Goal: Information Seeking & Learning: Check status

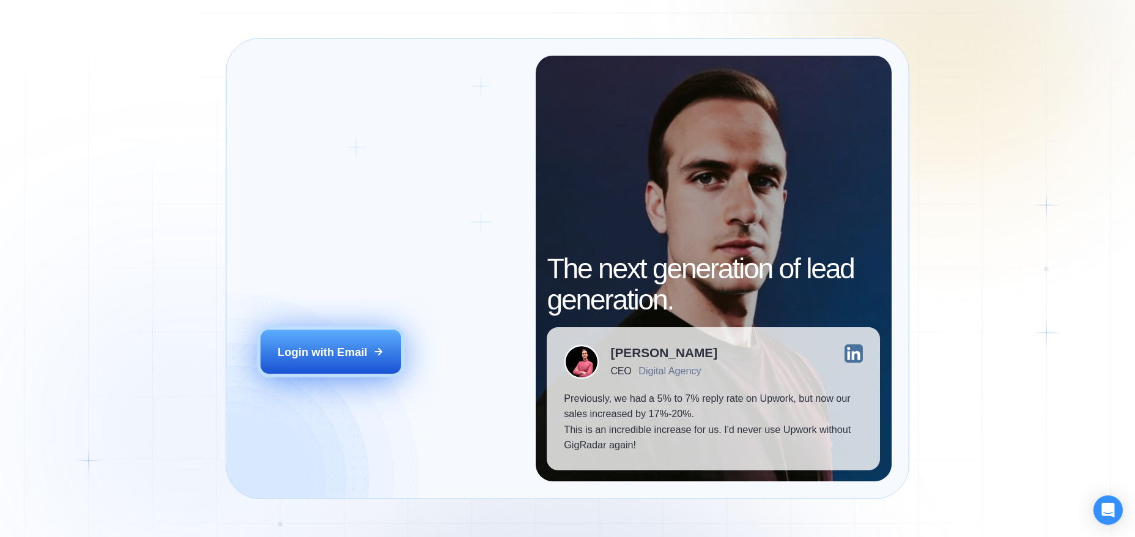
click at [355, 364] on button "Login with Email" at bounding box center [330, 352] width 141 height 44
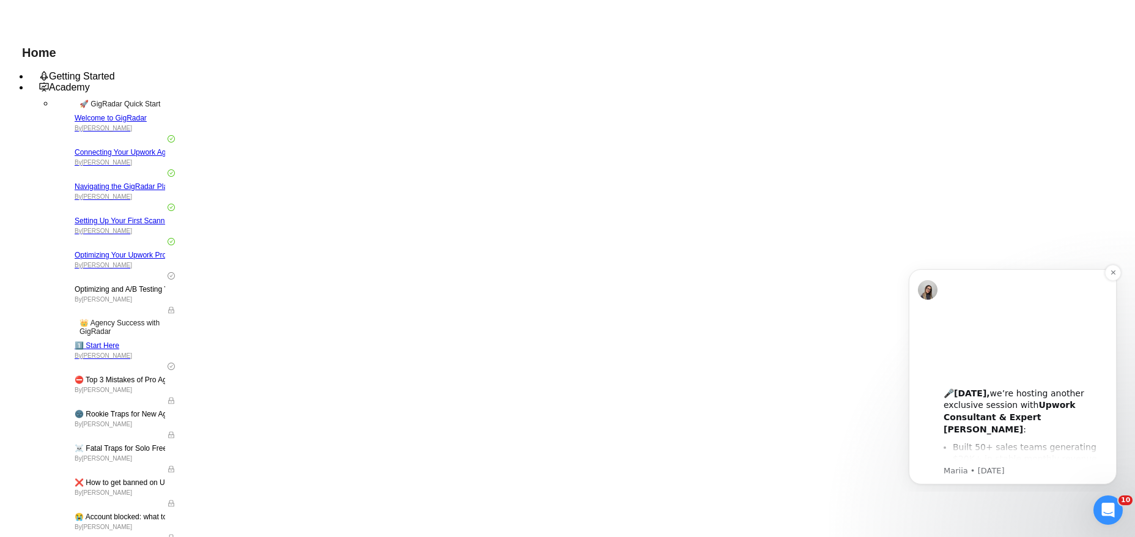
click at [988, 407] on div "🎤 [DATE], we’re hosting another exclusive session with Upwork Consultant & Expe…" at bounding box center [1026, 405] width 164 height 60
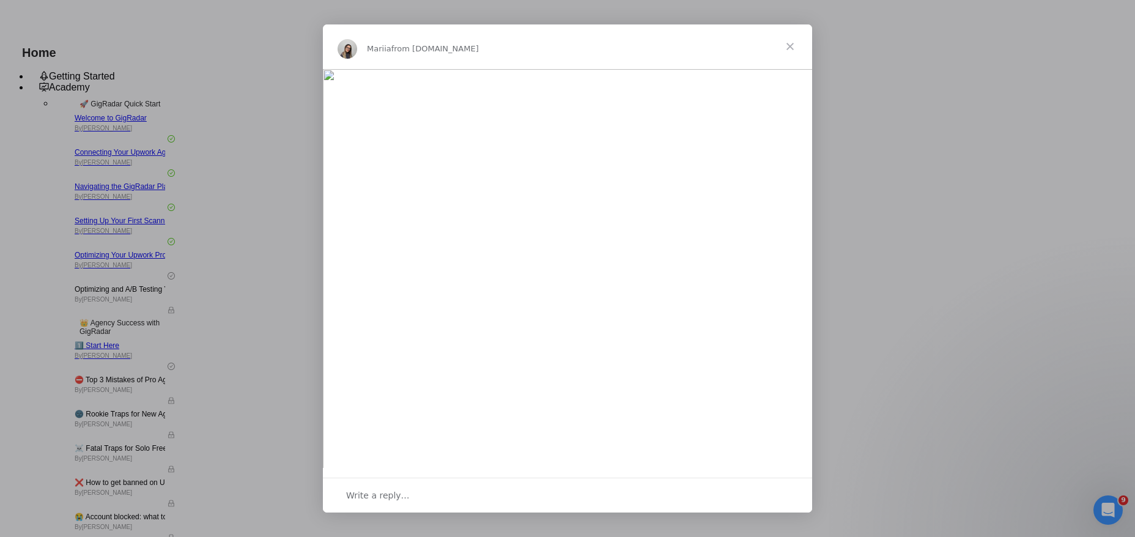
scroll to position [216, 0]
click at [788, 51] on span "Close" at bounding box center [790, 46] width 44 height 44
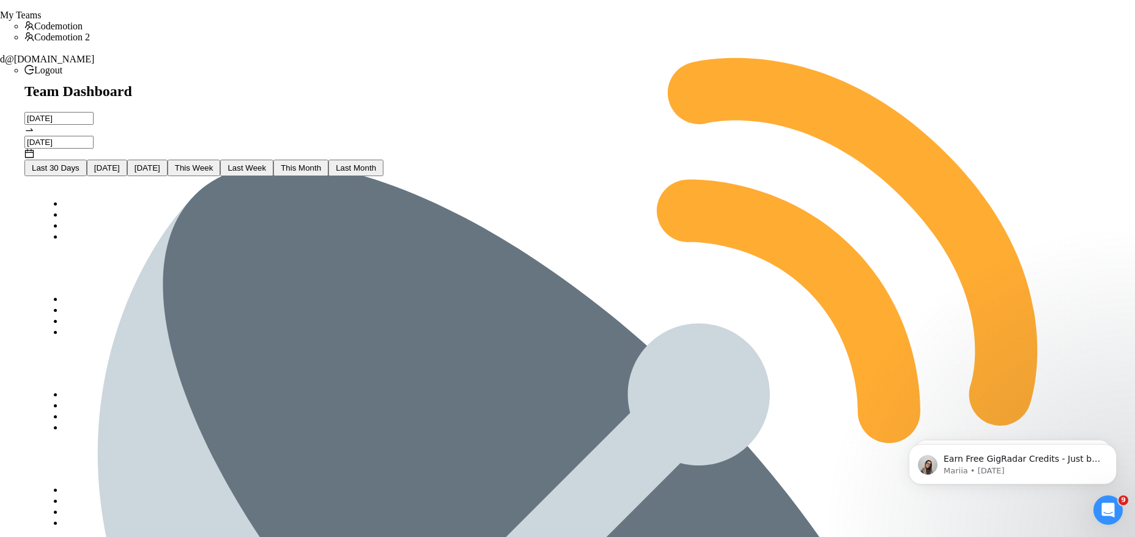
click at [266, 163] on span "Last Week" at bounding box center [246, 167] width 39 height 9
type input "2025-09-01"
type input "2025-09-07"
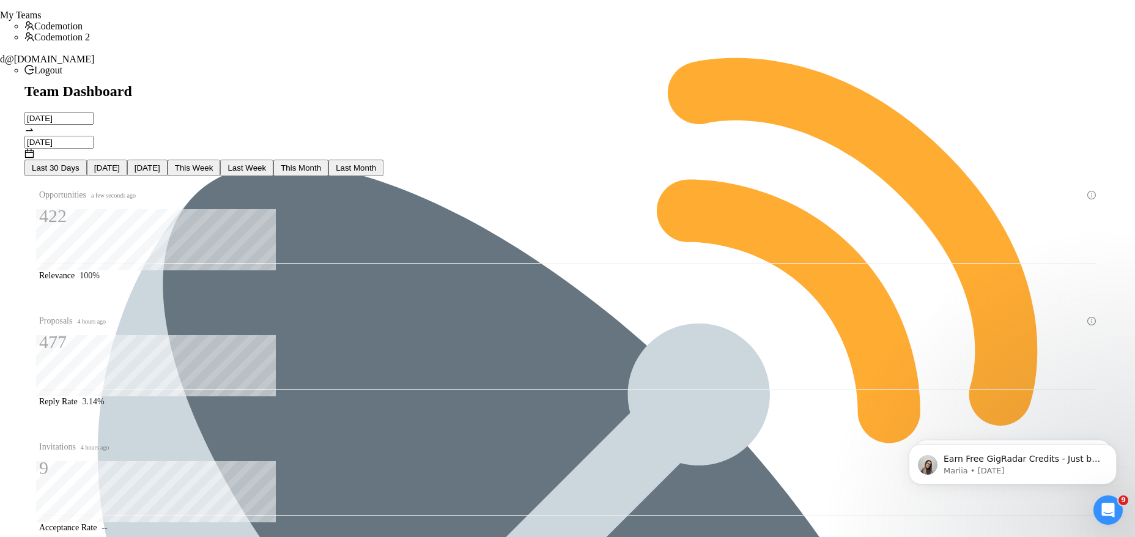
drag, startPoint x: 470, startPoint y: 304, endPoint x: 504, endPoint y: 303, distance: 34.3
drag, startPoint x: 473, startPoint y: 356, endPoint x: 505, endPoint y: 356, distance: 31.8
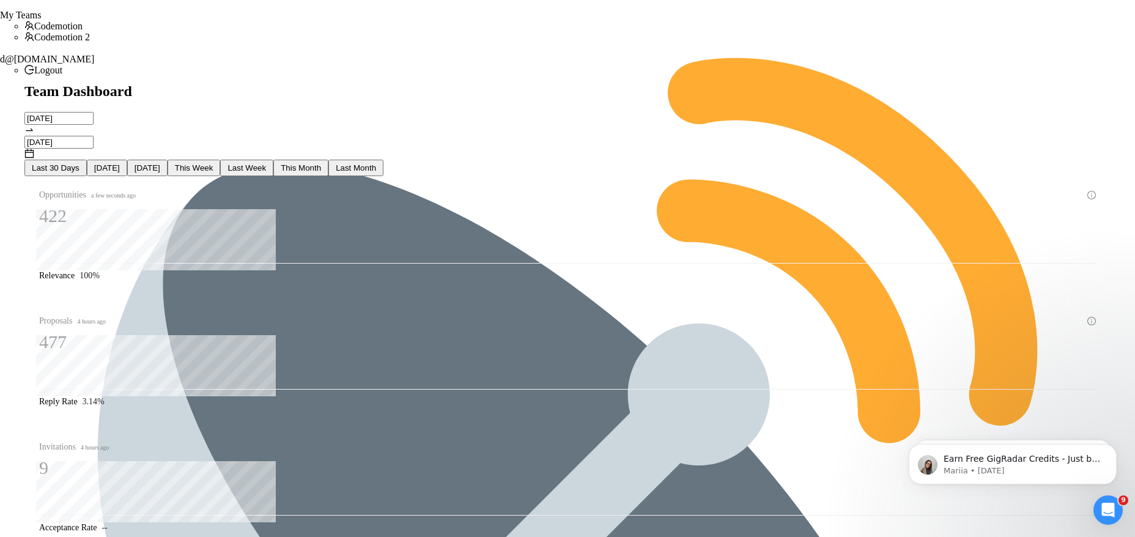
drag, startPoint x: 474, startPoint y: 355, endPoint x: 511, endPoint y: 355, distance: 36.7
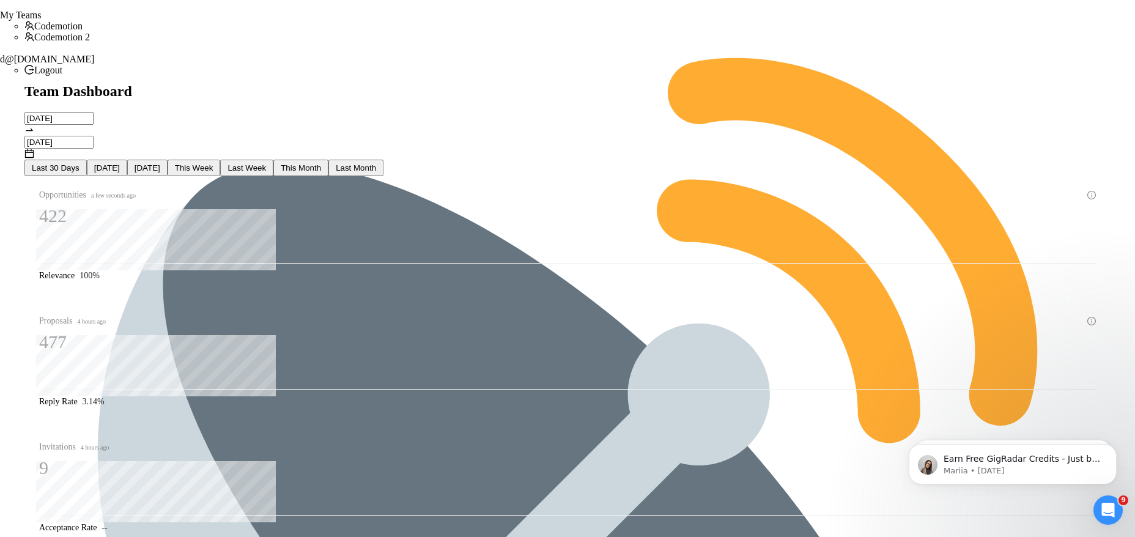
drag, startPoint x: 476, startPoint y: 307, endPoint x: 508, endPoint y: 307, distance: 31.2
drag, startPoint x: 464, startPoint y: 330, endPoint x: 520, endPoint y: 330, distance: 55.6
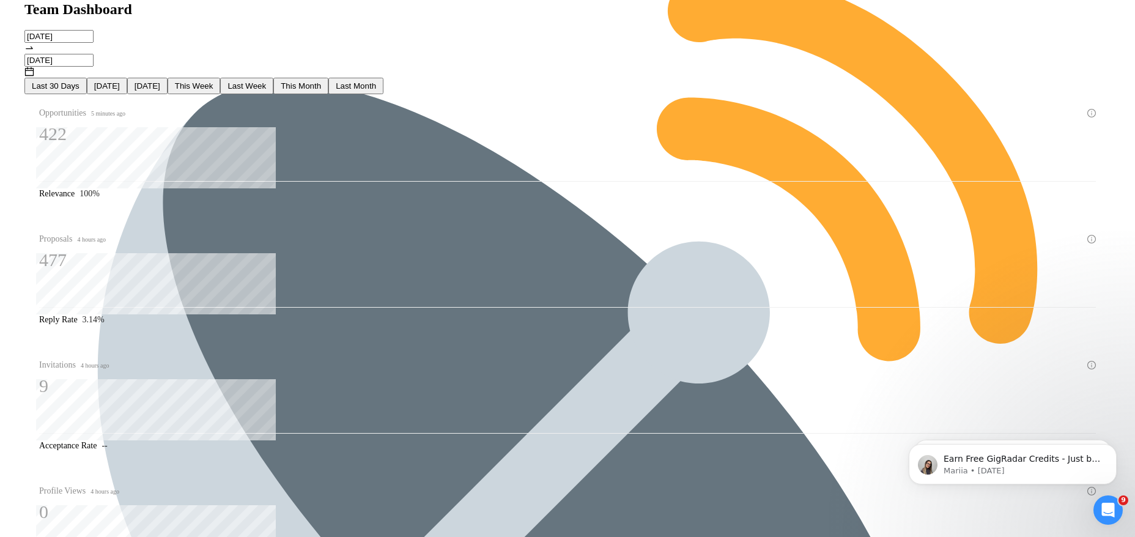
scroll to position [89, 0]
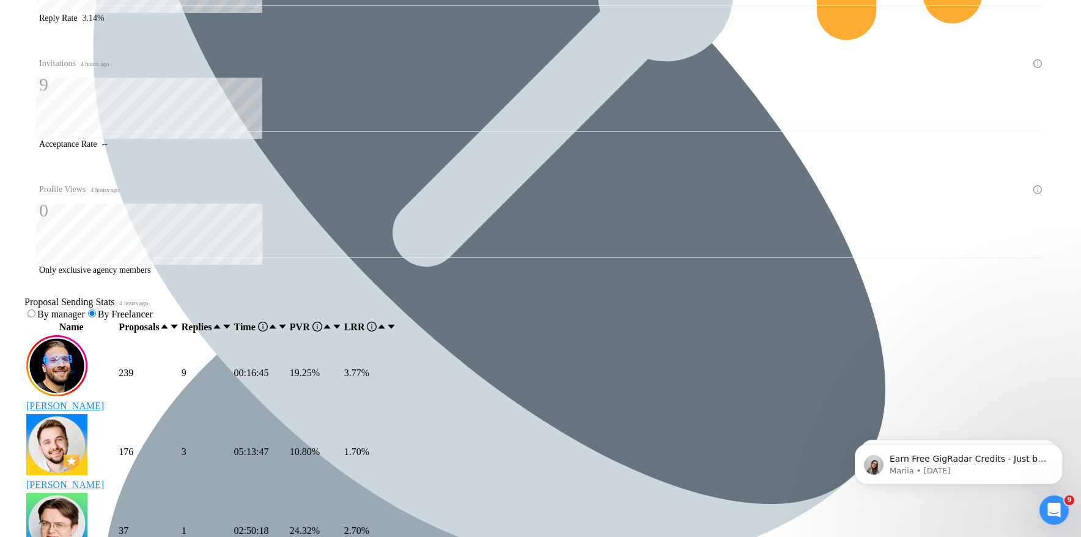
scroll to position [0, 0]
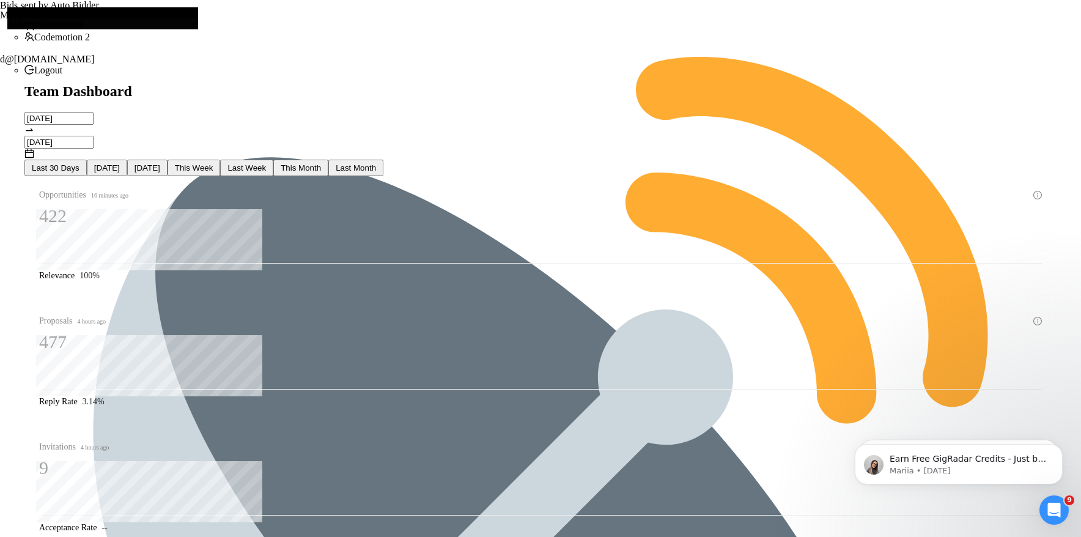
click at [266, 163] on span "Last Week" at bounding box center [246, 167] width 39 height 9
click at [94, 112] on input "2025-09-01" at bounding box center [58, 118] width 69 height 13
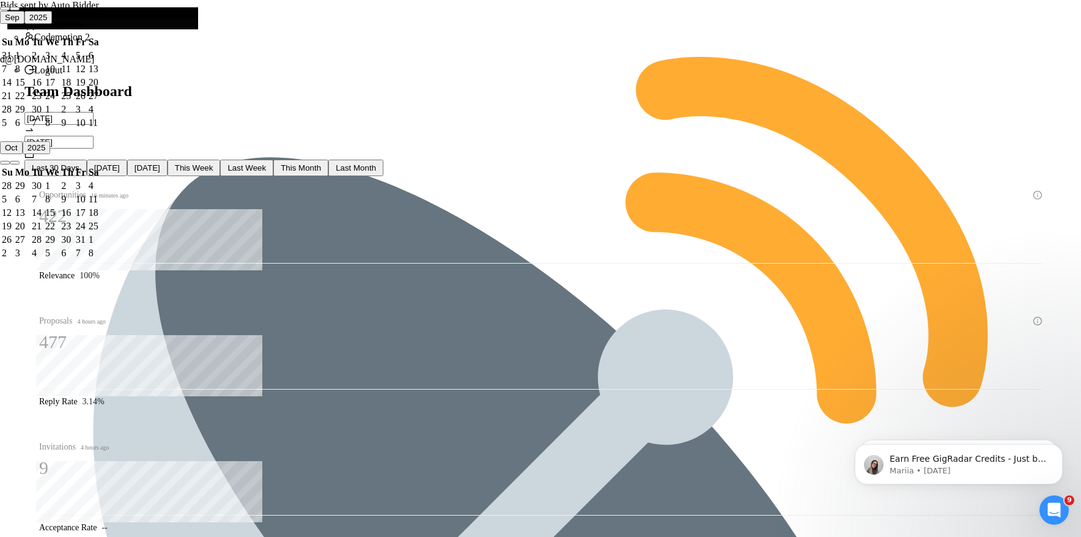
click at [20, 10] on button "button" at bounding box center [15, 9] width 10 height 4
type input "2025-08-25"
click at [29, 115] on div "25" at bounding box center [22, 109] width 14 height 11
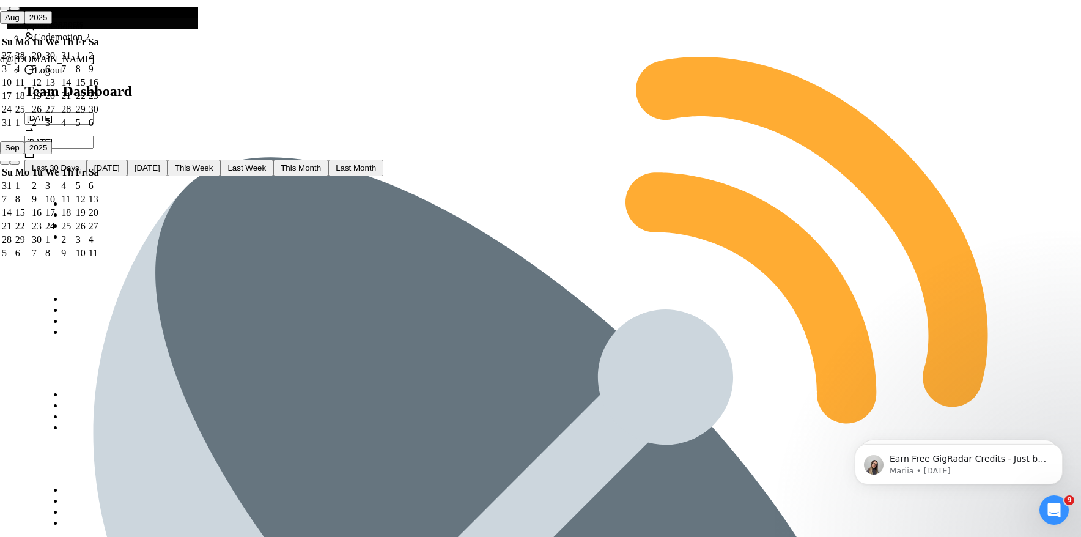
type input "2025-08-31"
click at [13, 128] on div "31" at bounding box center [7, 122] width 11 height 11
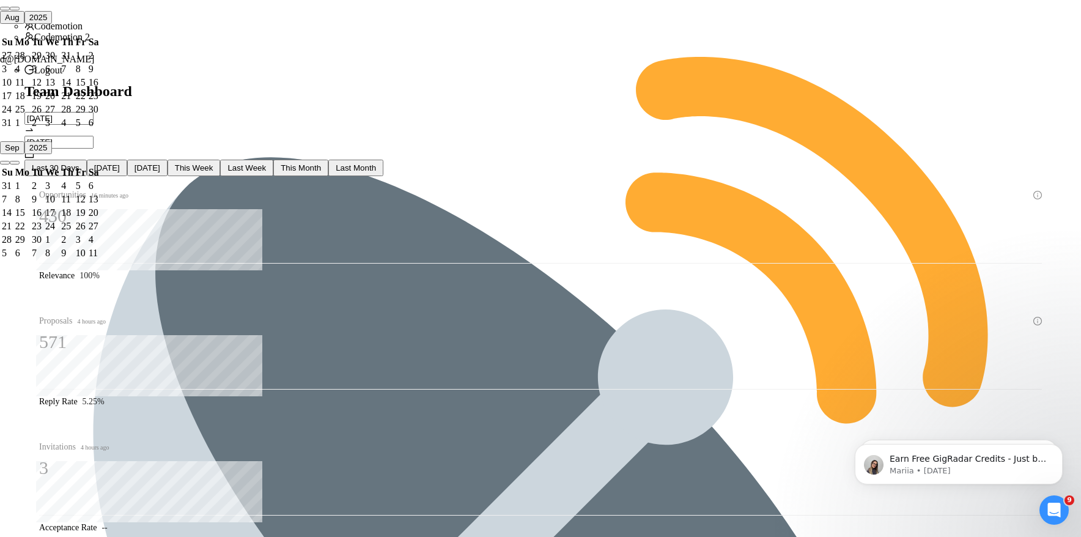
click at [94, 112] on input "2025-08-25" at bounding box center [58, 118] width 69 height 13
type input "2025-08-18"
click at [29, 102] on div "18" at bounding box center [22, 95] width 14 height 11
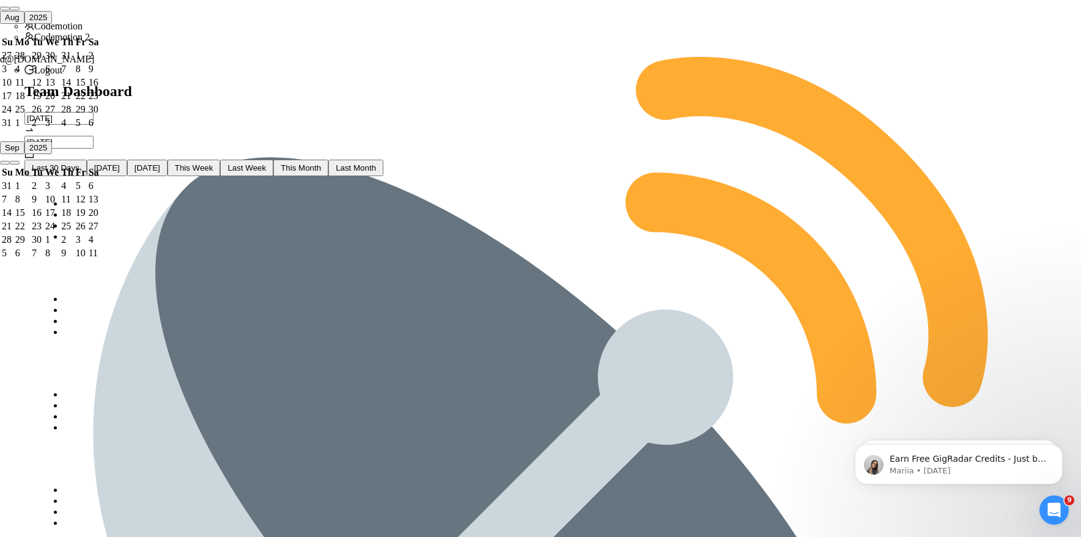
type input "2025-08-24"
click at [13, 115] on div "24" at bounding box center [7, 109] width 11 height 11
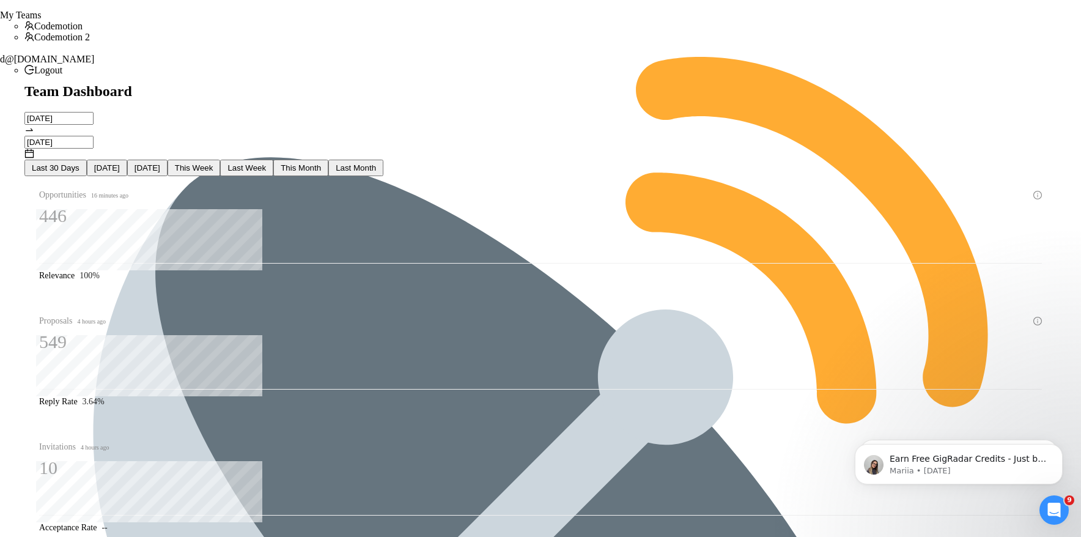
click at [94, 112] on input "2025-08-18" at bounding box center [58, 118] width 69 height 13
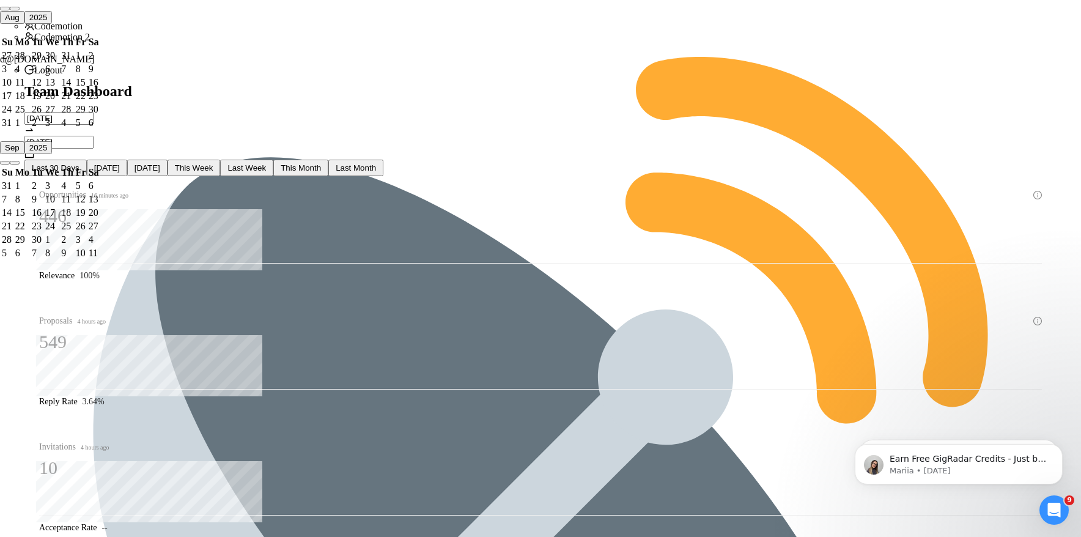
type input "2025-08-11"
click at [29, 88] on div "11" at bounding box center [22, 82] width 14 height 11
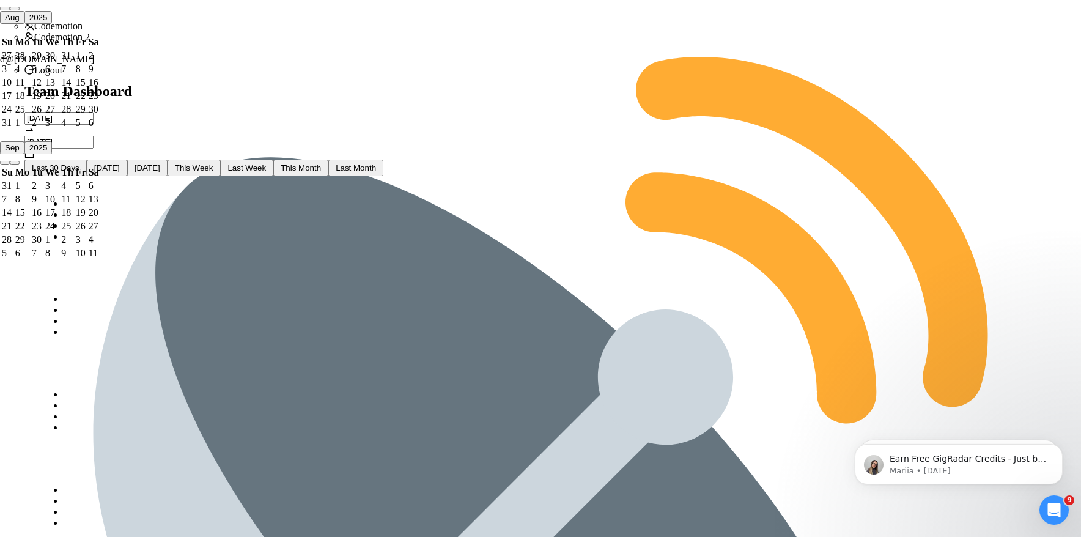
type input "2025-08-17"
click at [13, 102] on div "17" at bounding box center [7, 95] width 11 height 11
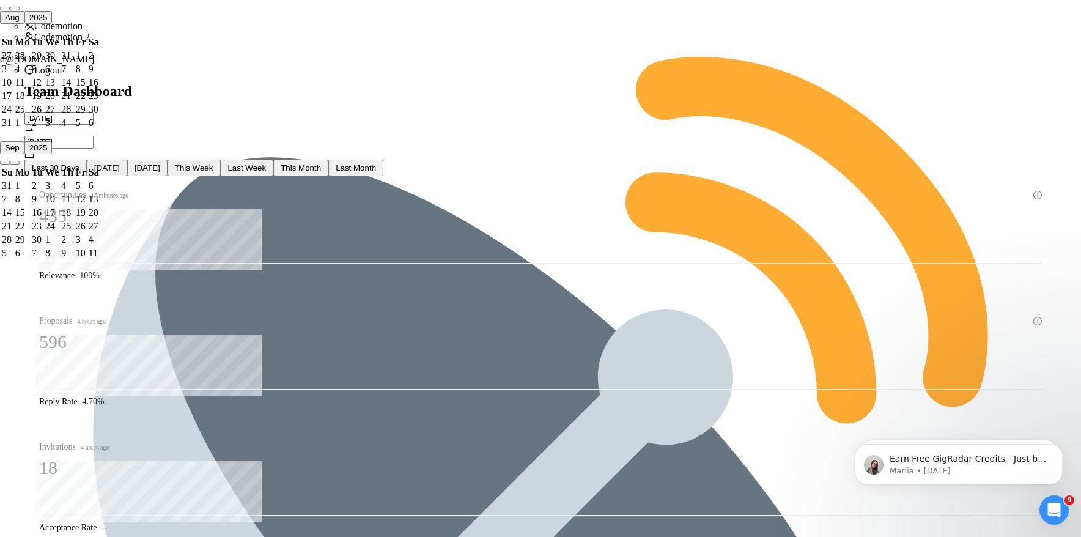
click at [94, 112] on input "2025-08-11" at bounding box center [58, 118] width 69 height 13
type input "2025-08-04"
click at [29, 75] on div "4" at bounding box center [22, 69] width 14 height 11
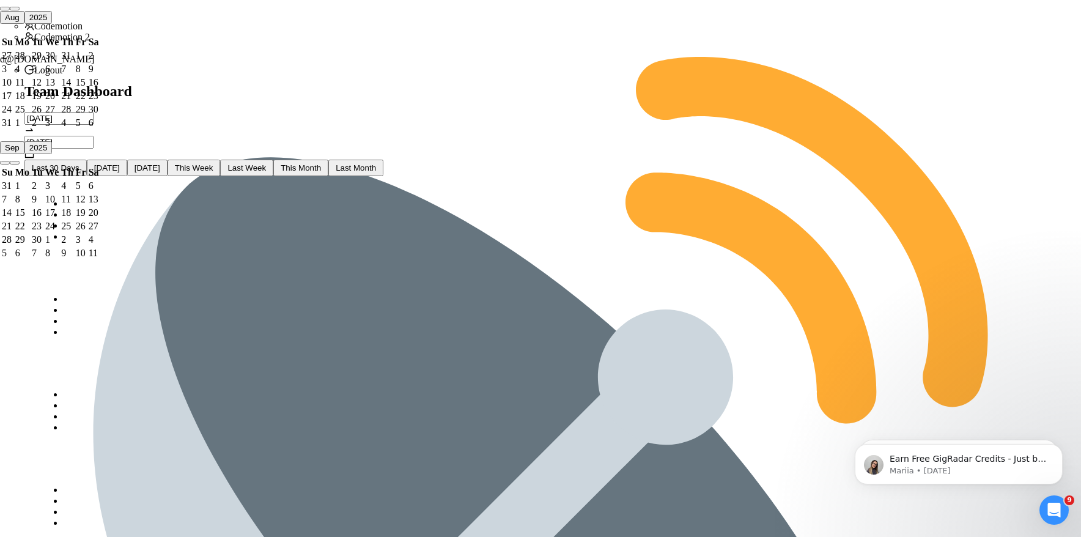
type input "2025-08-10"
click at [13, 88] on div "10" at bounding box center [7, 82] width 11 height 11
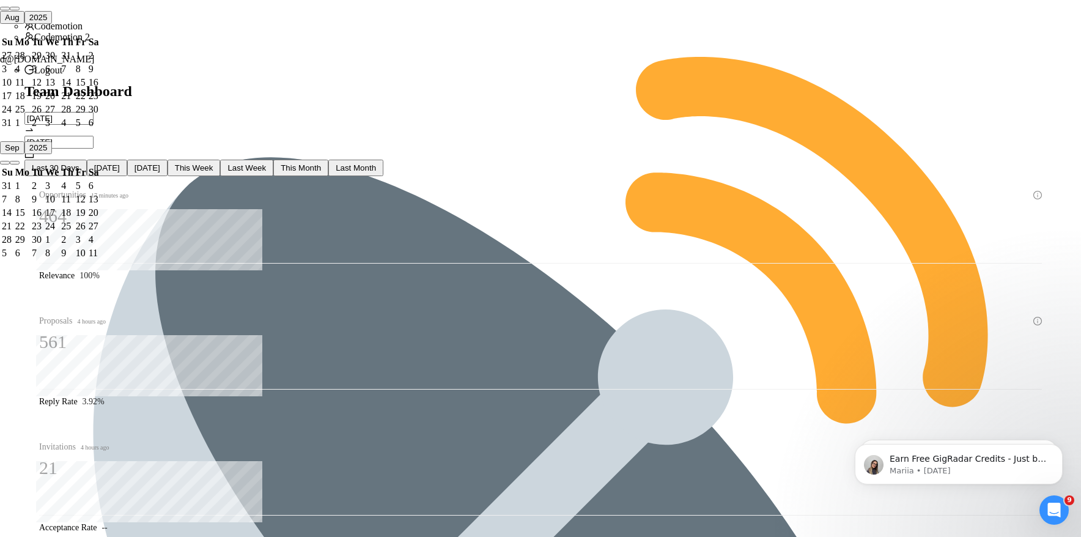
click at [266, 163] on span "Last Week" at bounding box center [246, 167] width 39 height 9
type input "2025-09-01"
type input "2025-09-07"
drag, startPoint x: 157, startPoint y: 406, endPoint x: 179, endPoint y: 406, distance: 21.4
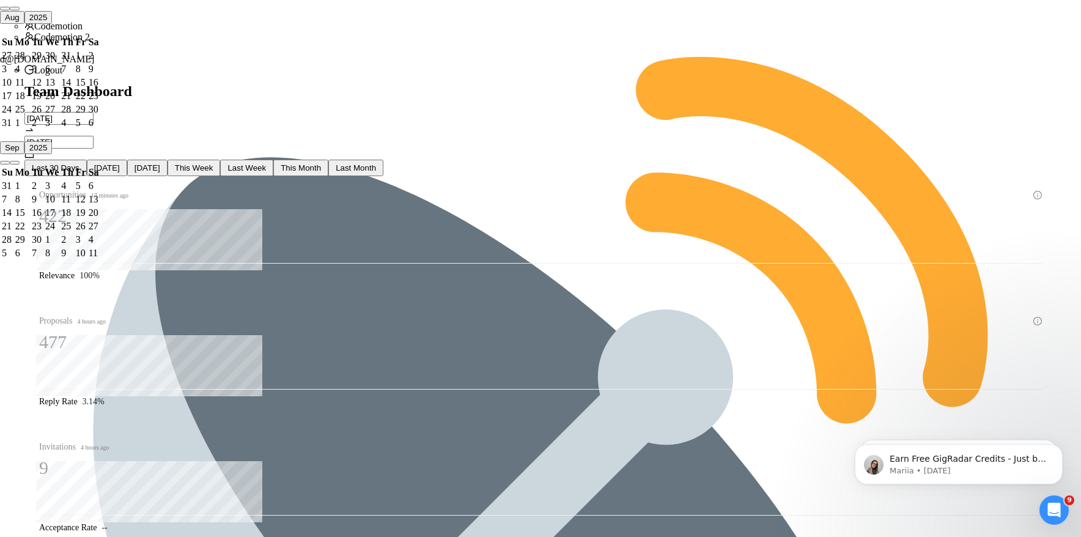
click at [94, 112] on input "2025-09-01" at bounding box center [58, 118] width 69 height 13
click at [15, 9] on span "button" at bounding box center [15, 9] width 0 height 0
type input "2025-08-25"
click at [29, 115] on div "25" at bounding box center [22, 109] width 14 height 11
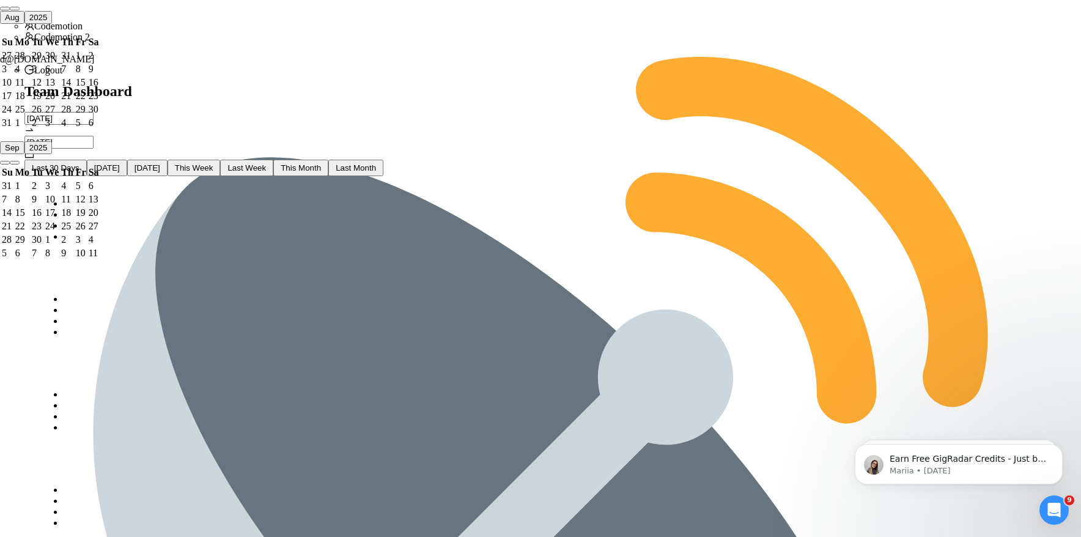
type input "2025-08-31"
click at [13, 128] on div "31" at bounding box center [7, 122] width 11 height 11
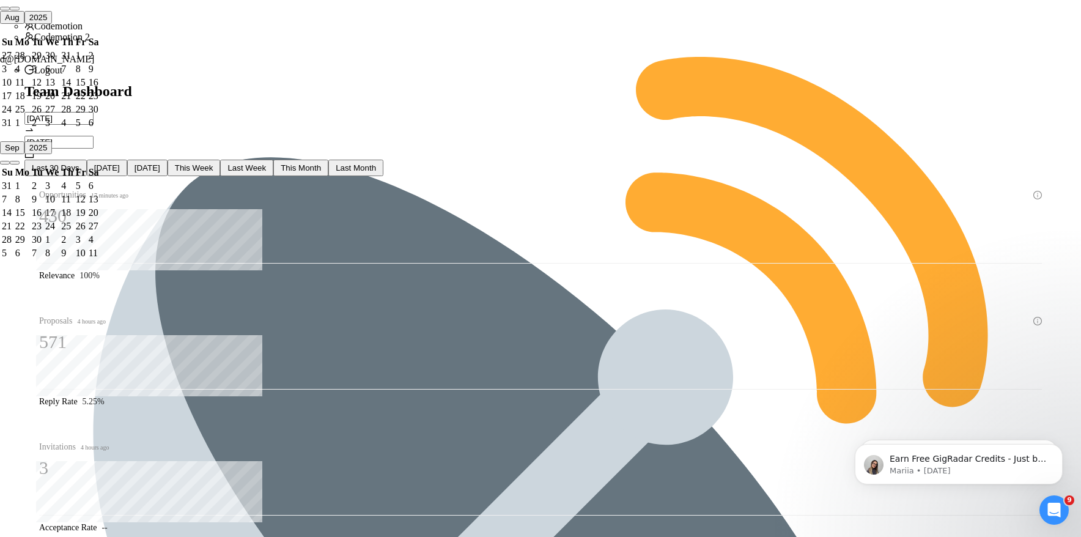
click at [94, 112] on input "2025-08-25" at bounding box center [58, 118] width 69 height 13
type input "2025-08-18"
click at [29, 102] on div "18" at bounding box center [22, 95] width 14 height 11
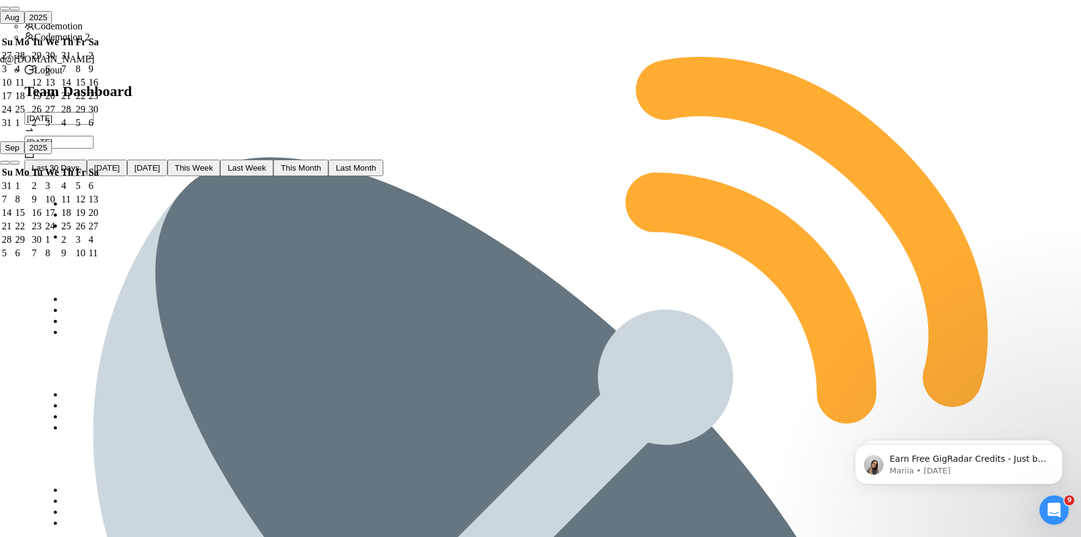
type input "2025-08-24"
click at [13, 115] on div "24" at bounding box center [7, 109] width 11 height 11
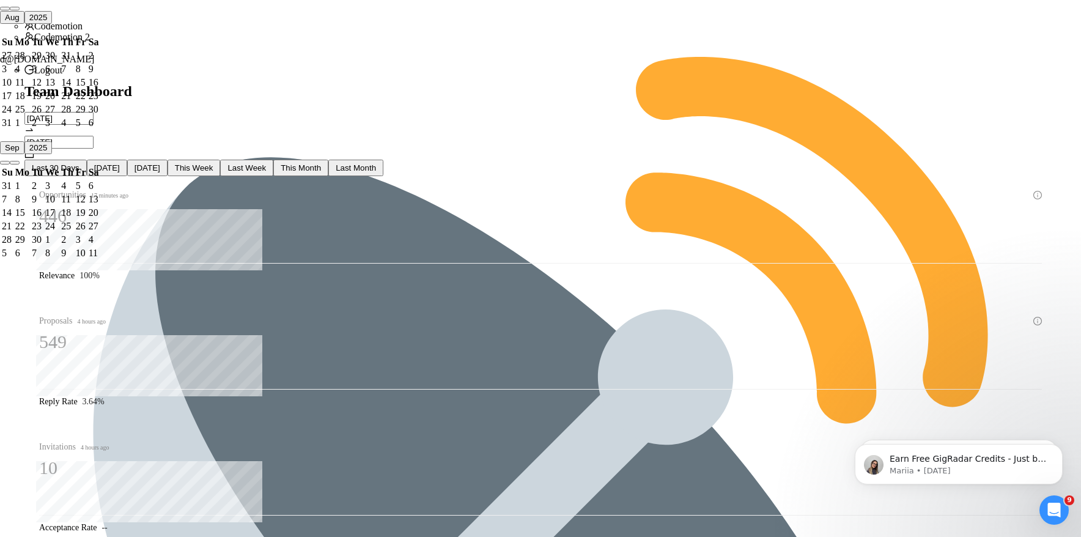
click at [94, 112] on input "2025-08-18" at bounding box center [58, 118] width 69 height 13
type input "2025-08-11"
click at [29, 88] on div "11" at bounding box center [22, 82] width 14 height 11
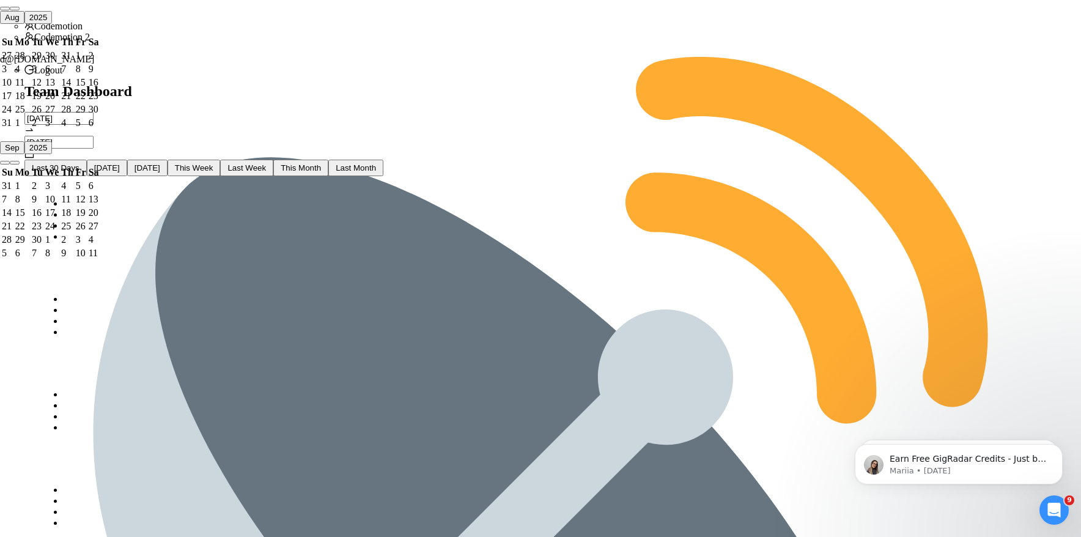
type input "2025-08-17"
click at [13, 102] on td "17" at bounding box center [7, 96] width 12 height 12
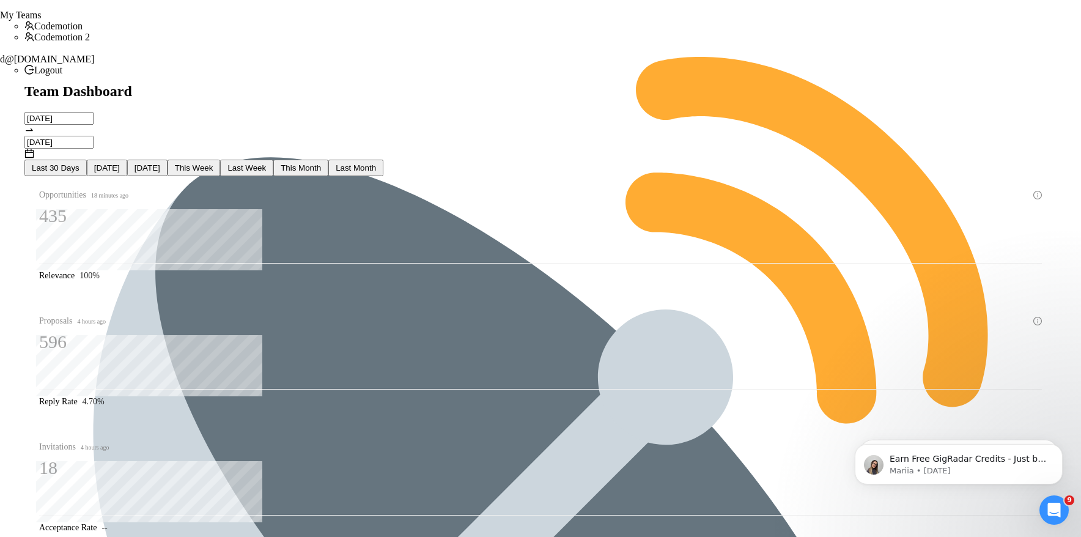
click at [94, 112] on input "2025-08-11" at bounding box center [58, 118] width 69 height 13
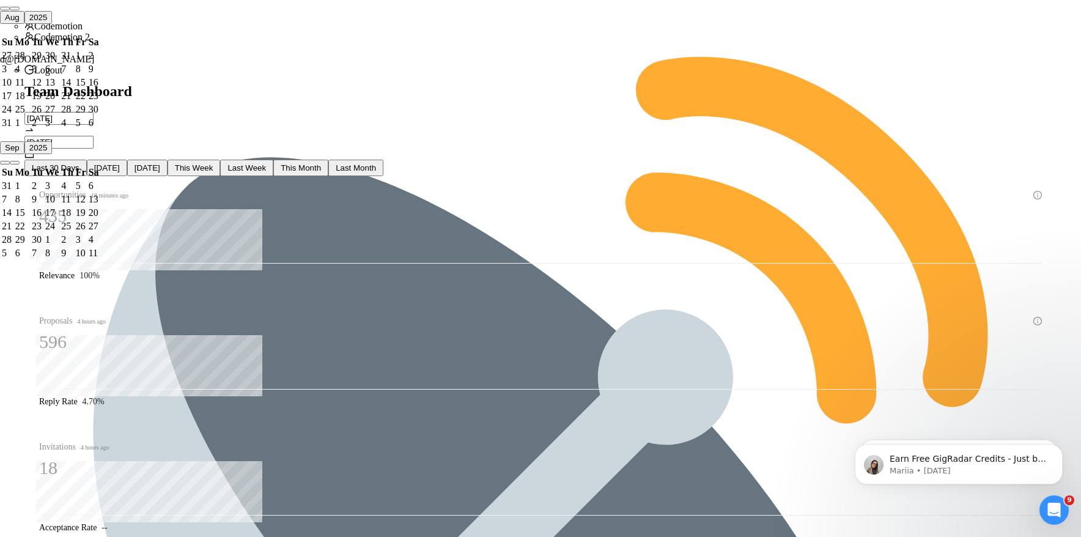
type input "2025-08-04"
click at [29, 75] on div "4" at bounding box center [22, 69] width 14 height 11
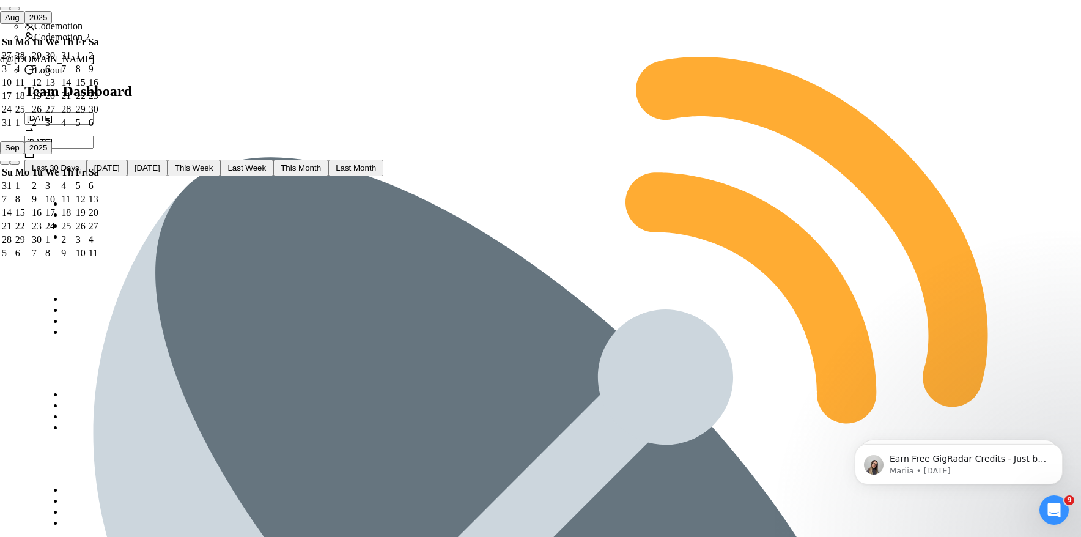
type input "2025-08-10"
click at [13, 88] on div "10" at bounding box center [7, 82] width 11 height 11
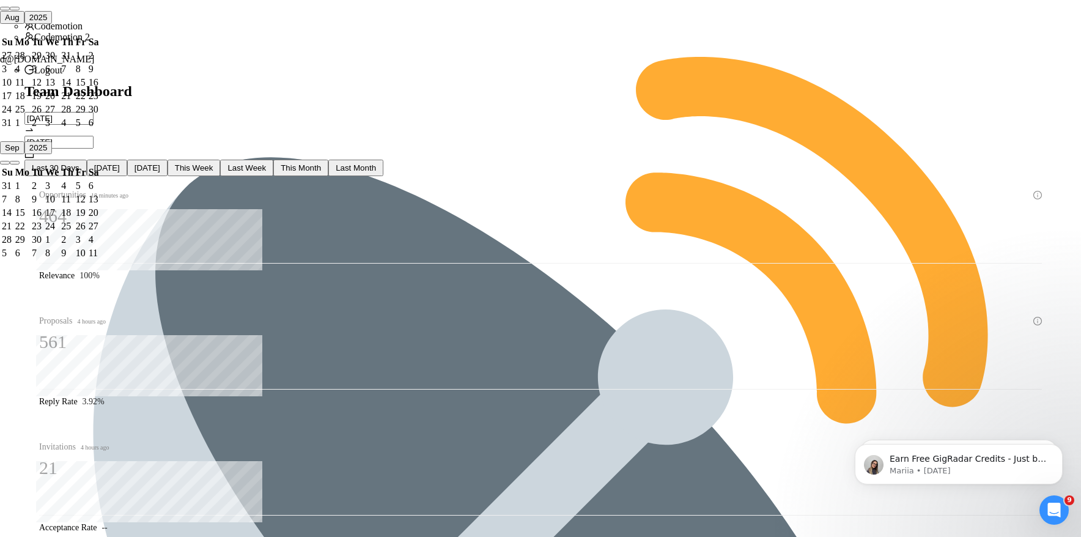
click at [94, 112] on input "2025-08-04" at bounding box center [58, 118] width 69 height 13
type input "2025-07-28"
click at [29, 61] on div "28" at bounding box center [22, 55] width 14 height 11
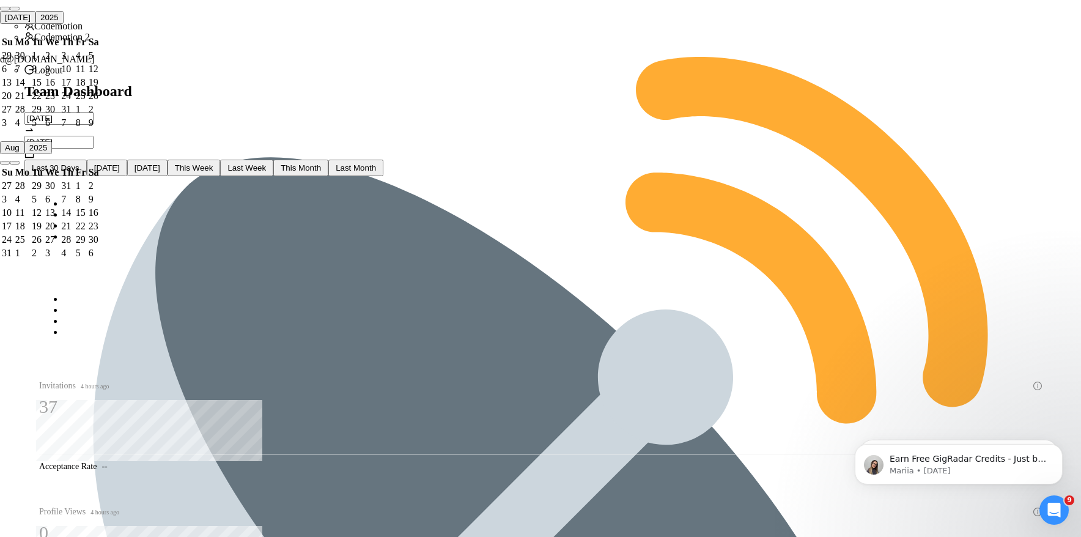
type input "2025-08-03"
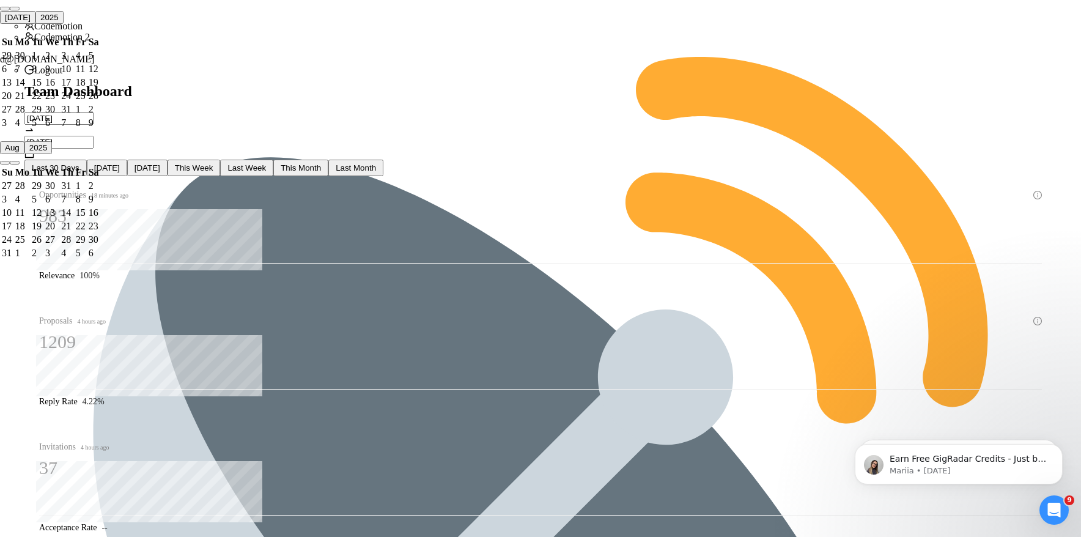
click at [13, 128] on div "3" at bounding box center [7, 122] width 11 height 11
